Goal: Task Accomplishment & Management: Complete application form

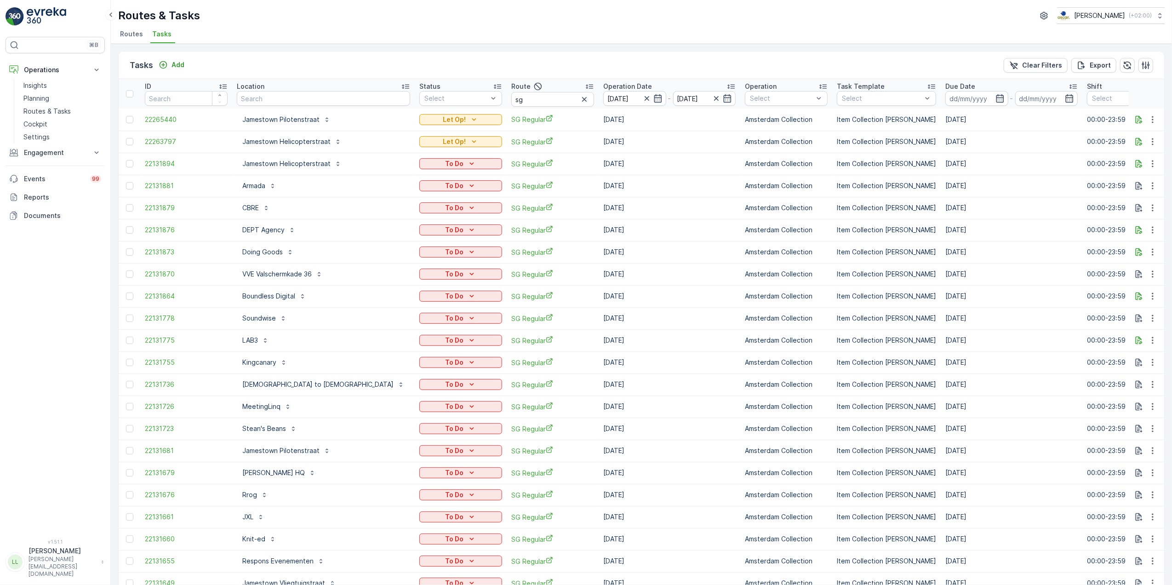
drag, startPoint x: 1572, startPoint y: 3, endPoint x: 484, endPoint y: 101, distance: 1092.7
click at [511, 101] on input "sg" at bounding box center [552, 99] width 83 height 15
drag, startPoint x: 443, startPoint y: 98, endPoint x: 436, endPoint y: 98, distance: 7.4
click at [436, 98] on tr "ID Location Status Select Route sg Operation Date [DATE] - [DATE] Operation Sel…" at bounding box center [873, 93] width 1509 height 29
click at [289, 94] on input "text" at bounding box center [323, 98] width 173 height 15
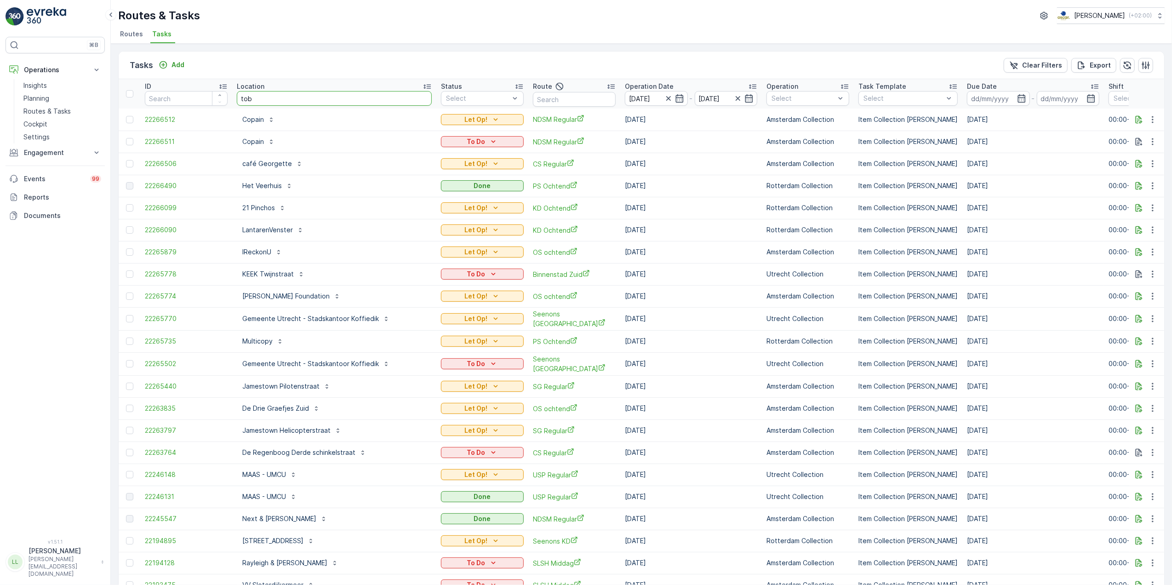
type input "toba"
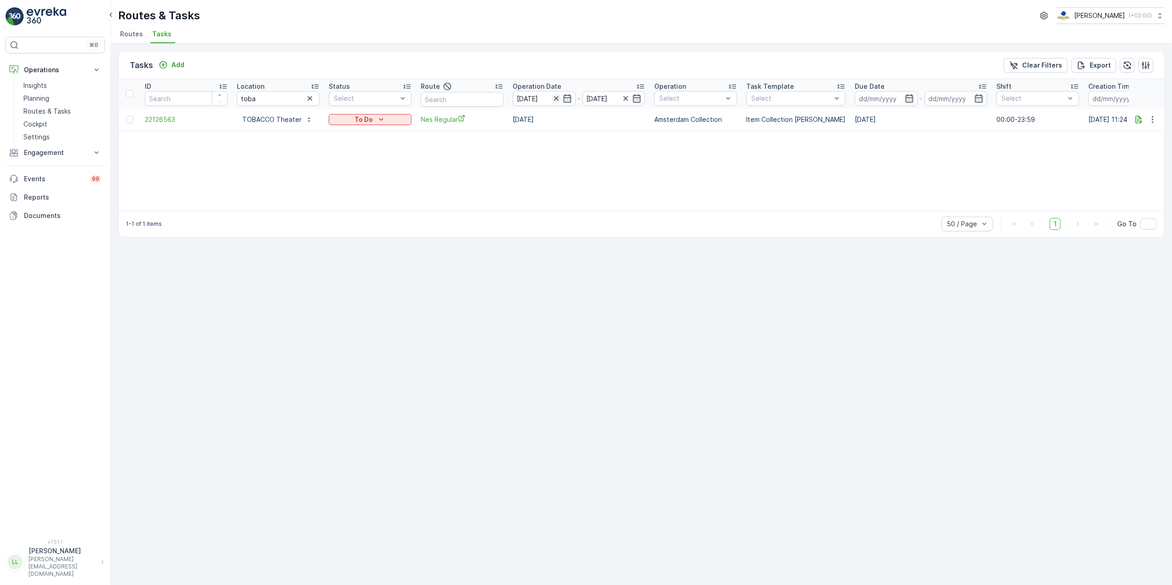
click at [555, 98] on icon "button" at bounding box center [556, 98] width 9 height 9
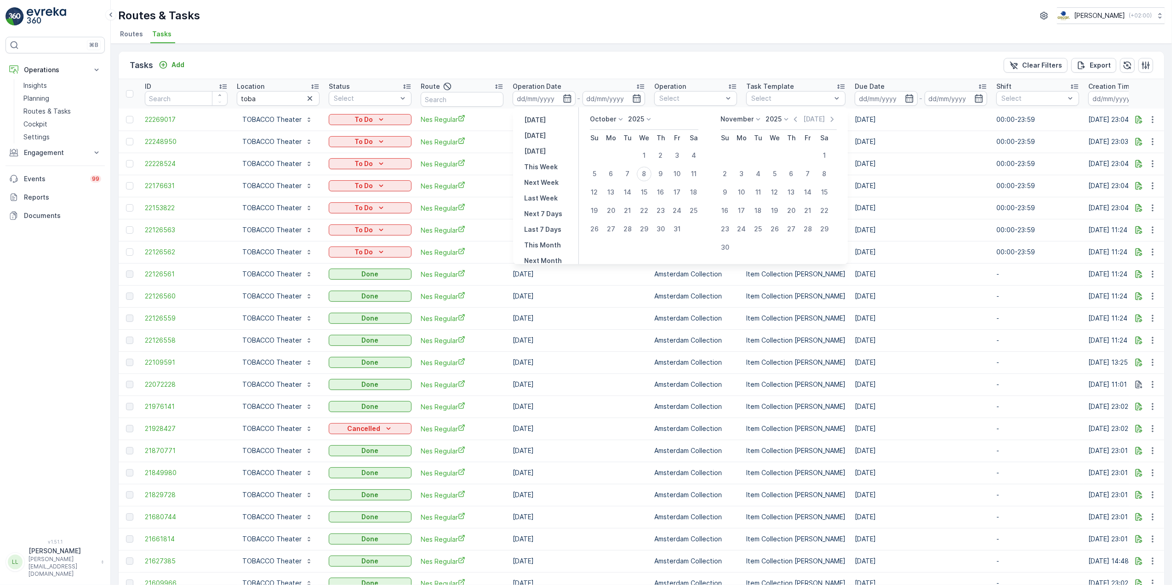
click at [613, 121] on p "October" at bounding box center [603, 118] width 26 height 9
click at [611, 160] on div "September" at bounding box center [613, 165] width 42 height 13
click at [661, 188] on div "18" at bounding box center [660, 192] width 15 height 15
type input "[DATE]"
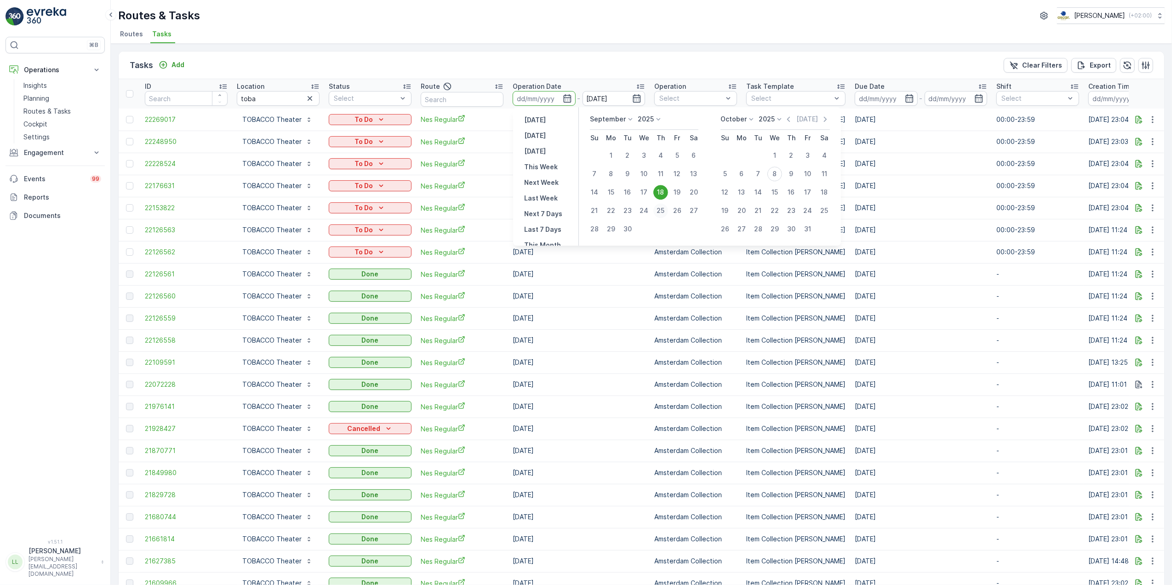
click at [661, 212] on div "25" at bounding box center [660, 210] width 15 height 15
type input "[DATE]"
click at [773, 175] on div "8" at bounding box center [774, 173] width 15 height 15
type input "[DATE]"
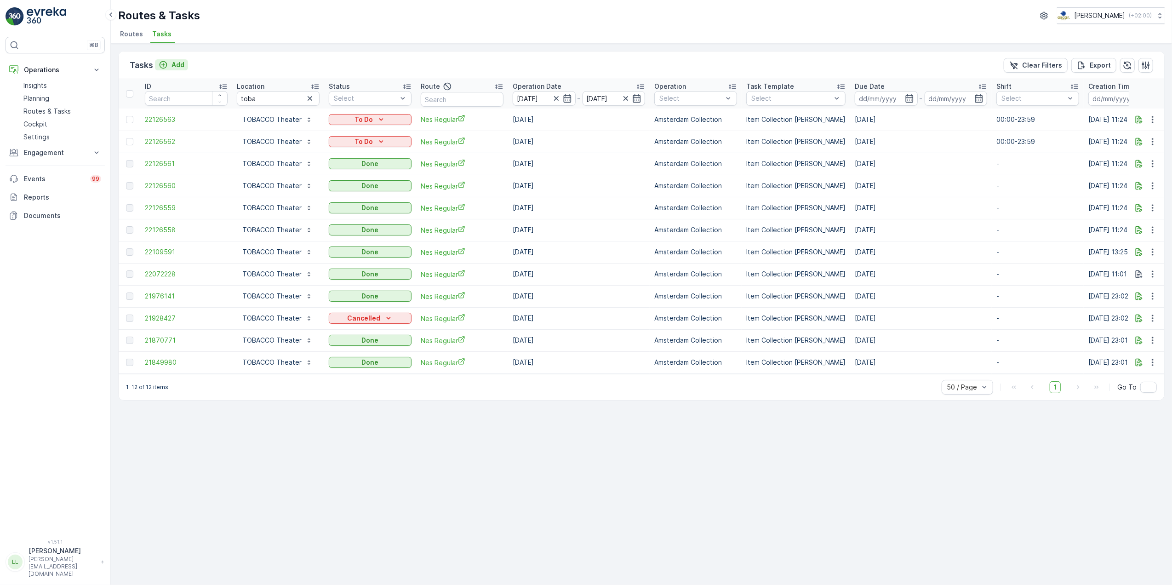
click at [170, 65] on div "Add" at bounding box center [172, 64] width 26 height 9
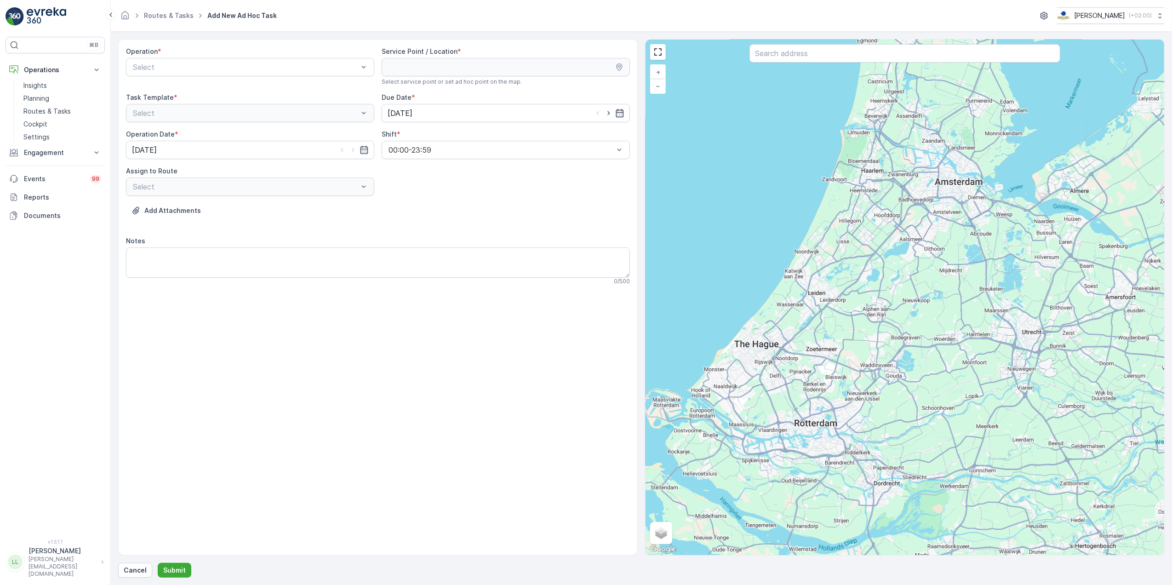
click at [333, 56] on div "Operation *" at bounding box center [250, 51] width 248 height 9
click at [195, 89] on span "Amsterdam Collection" at bounding box center [168, 90] width 75 height 8
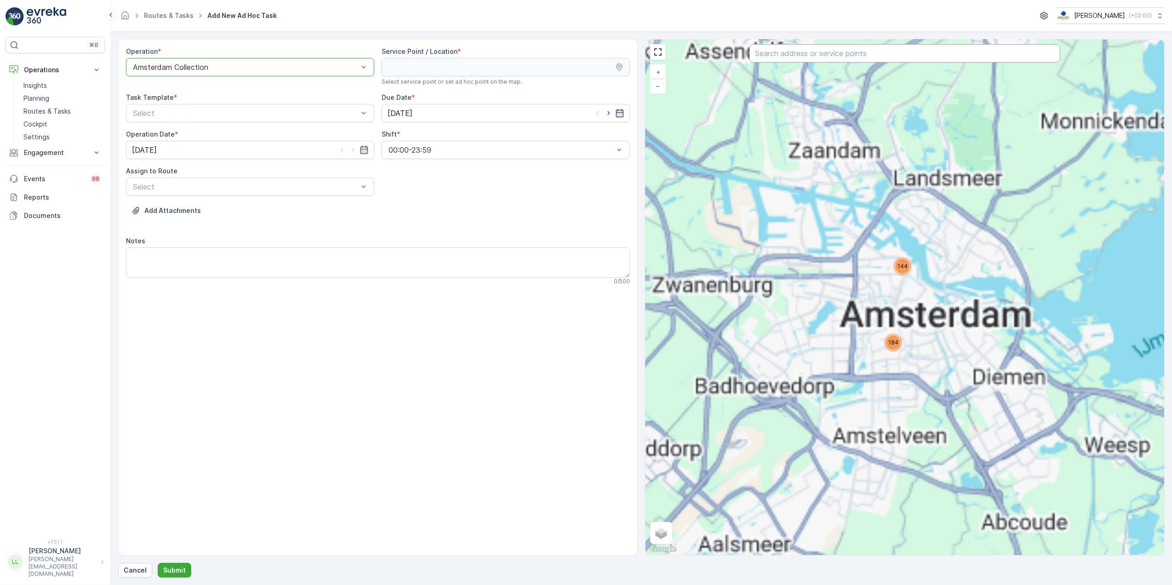
click at [853, 61] on input "text" at bounding box center [904, 53] width 311 height 18
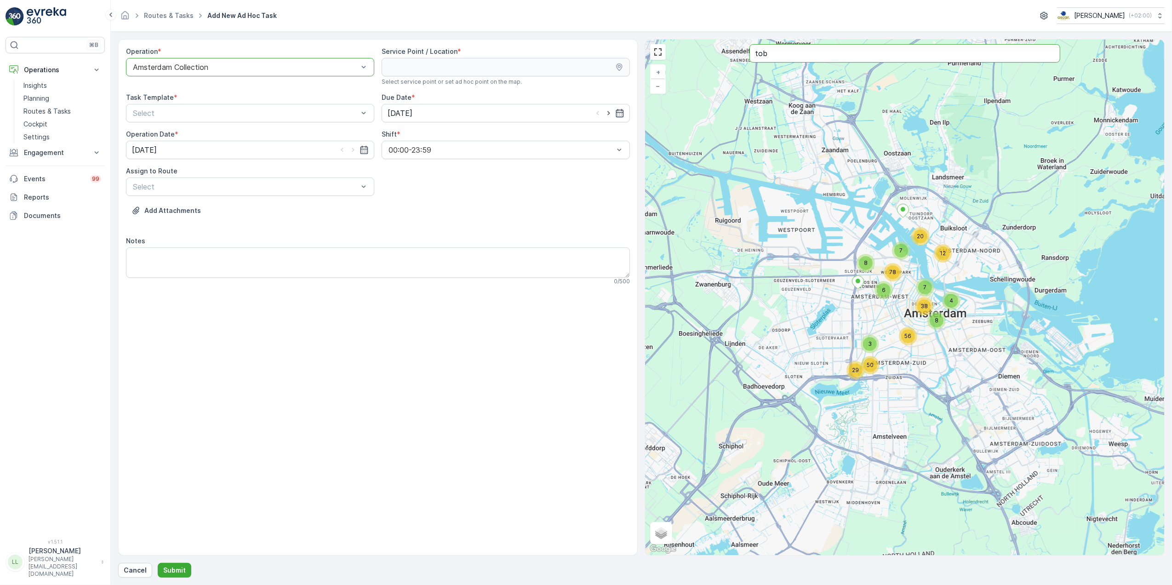
type input "tob"
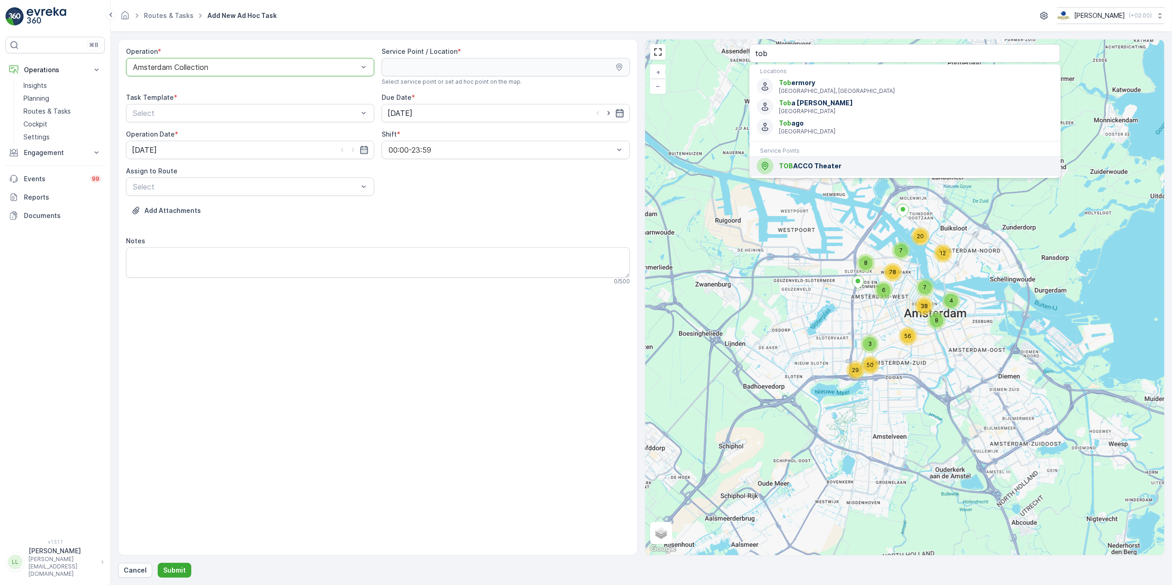
click at [839, 168] on span "TOB [GEOGRAPHIC_DATA]" at bounding box center [916, 165] width 274 height 9
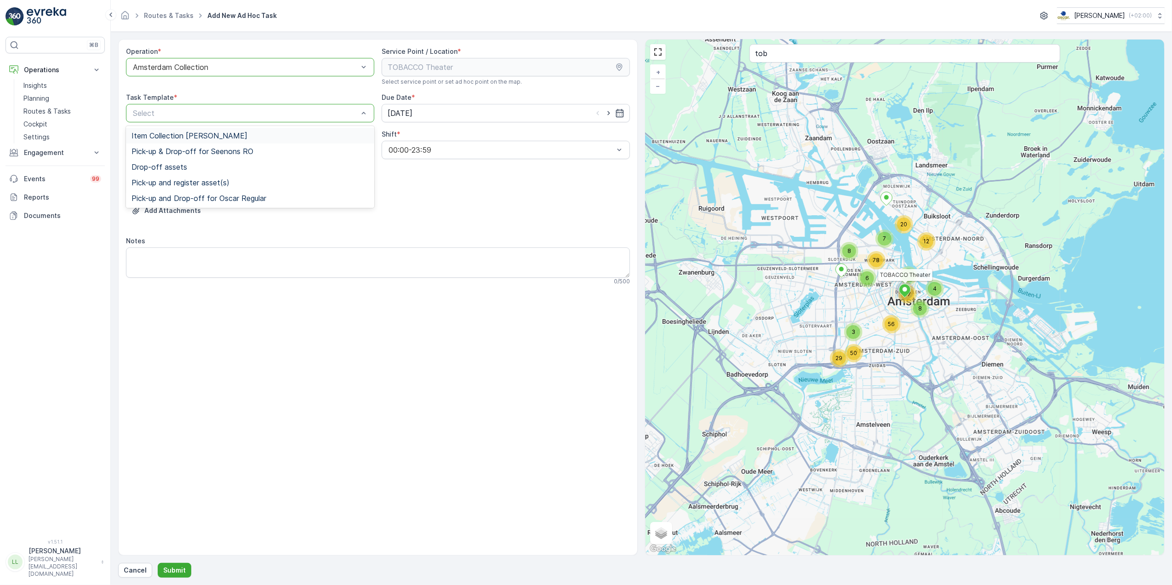
click at [200, 140] on span "Item Collection [PERSON_NAME]" at bounding box center [189, 135] width 116 height 8
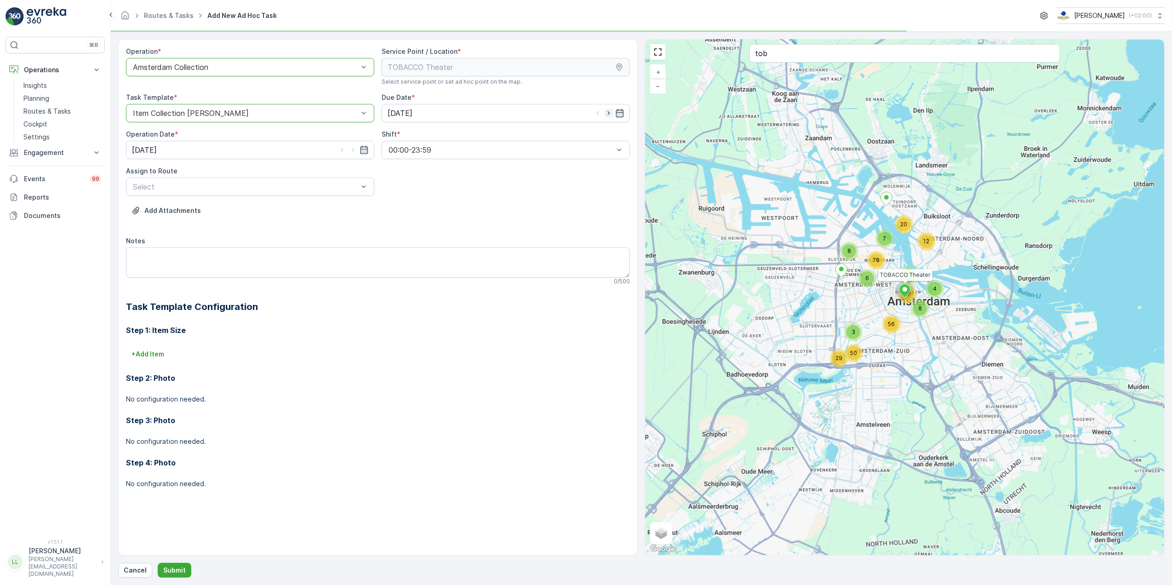
click at [609, 115] on icon "button" at bounding box center [608, 113] width 9 height 9
type input "[DATE]"
click at [355, 151] on icon "button" at bounding box center [353, 149] width 9 height 9
type input "[DATE]"
type input "nes"
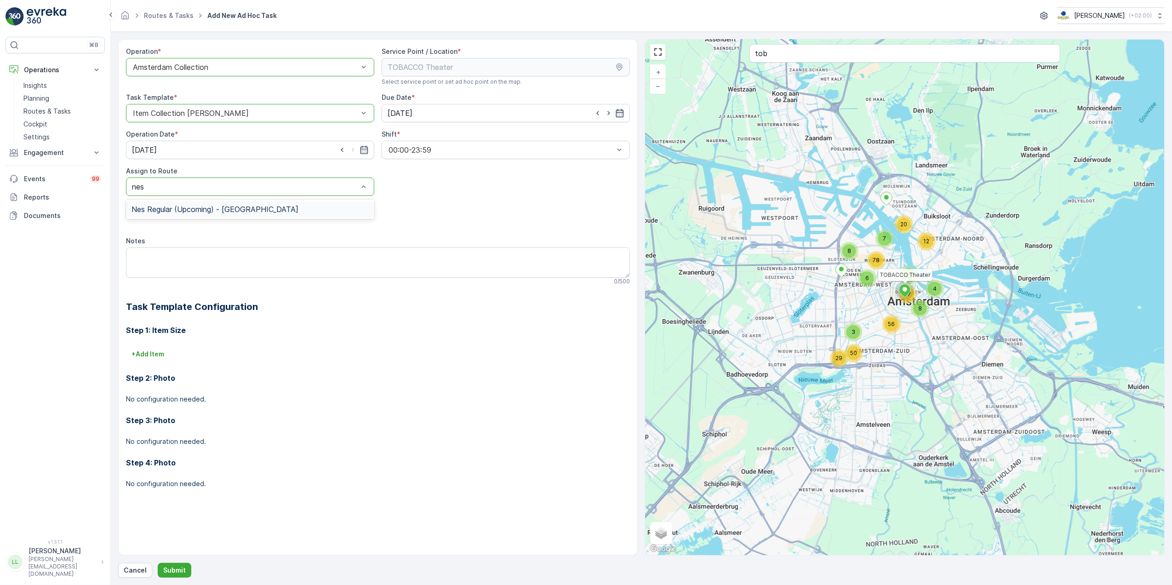
click at [193, 210] on span "Nes Regular (Upcoming) - [GEOGRAPHIC_DATA]" at bounding box center [214, 209] width 167 height 8
click at [192, 256] on textarea "Notes" at bounding box center [378, 262] width 504 height 30
type textarea "Grofvuil: 1x 240L"
click at [152, 250] on textarea "Grofvuil: 1x 240L" at bounding box center [378, 262] width 504 height 30
click at [147, 353] on p "+ Add Item" at bounding box center [147, 353] width 33 height 9
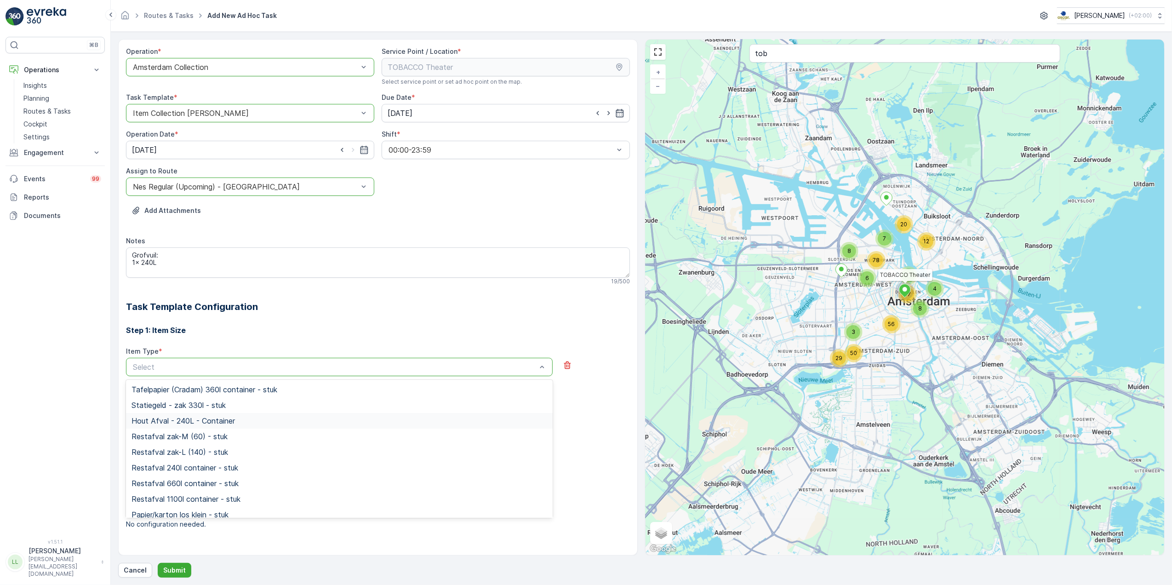
click at [291, 335] on h3 "Step 1: Item Size" at bounding box center [378, 330] width 504 height 11
